Goal: Information Seeking & Learning: Find specific fact

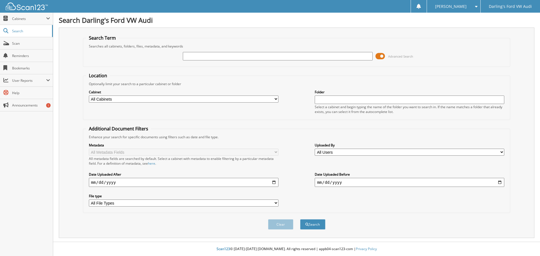
click at [190, 59] on input "text" at bounding box center [278, 56] width 190 height 8
type input "589423"
click at [300, 219] on button "Search" at bounding box center [312, 224] width 25 height 10
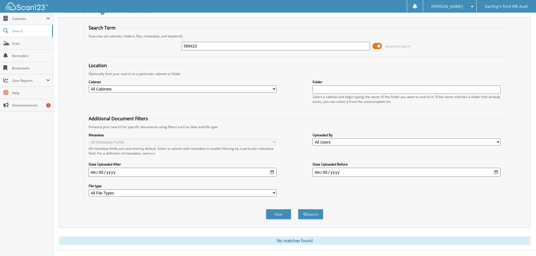
scroll to position [19, 0]
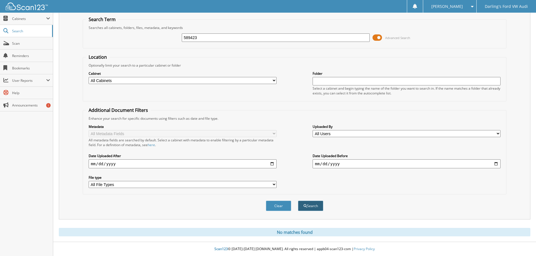
click at [317, 206] on button "Search" at bounding box center [310, 206] width 25 height 10
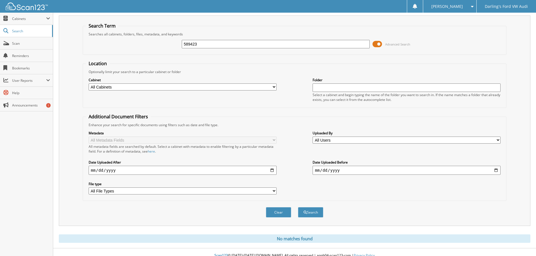
scroll to position [19, 0]
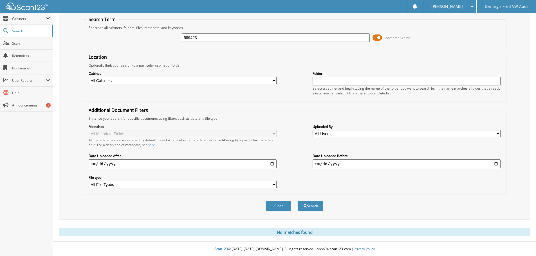
click at [208, 36] on input "589423" at bounding box center [276, 37] width 188 height 8
click at [228, 42] on div "589423 Advanced Search" at bounding box center [294, 37] width 417 height 15
click at [229, 38] on input "589423" at bounding box center [276, 37] width 188 height 8
click at [298, 201] on button "Search" at bounding box center [310, 206] width 25 height 10
